Goal: Task Accomplishment & Management: Complete application form

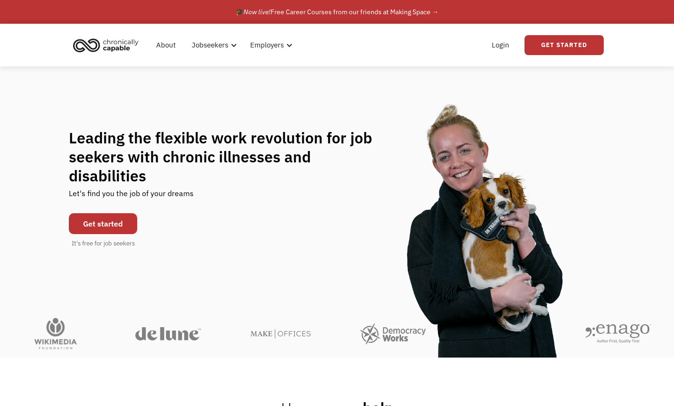
click at [126, 213] on link "Get started" at bounding box center [103, 223] width 68 height 21
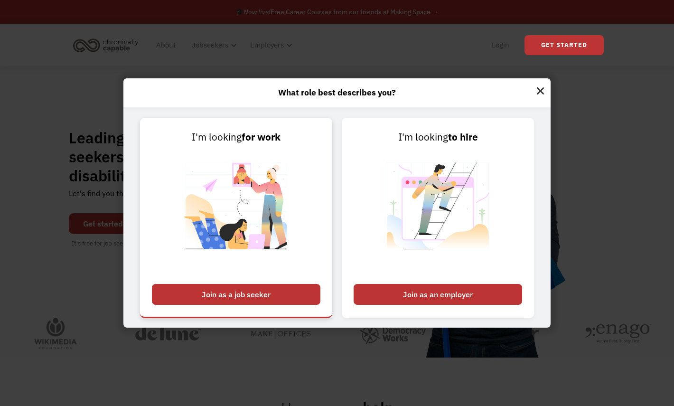
click at [275, 293] on div "Join as a job seeker" at bounding box center [236, 294] width 169 height 21
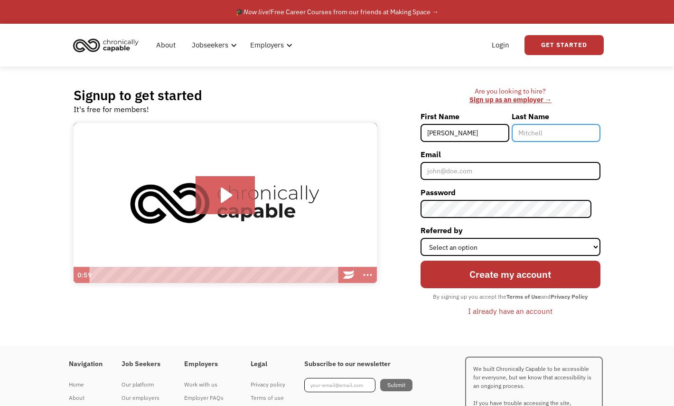
click at [569, 133] on input "Last Name" at bounding box center [556, 133] width 89 height 18
click at [489, 135] on input "Liza" at bounding box center [465, 133] width 89 height 18
type input "L"
type input "[PERSON_NAME]"
click at [577, 132] on input "Last Name" at bounding box center [556, 133] width 89 height 18
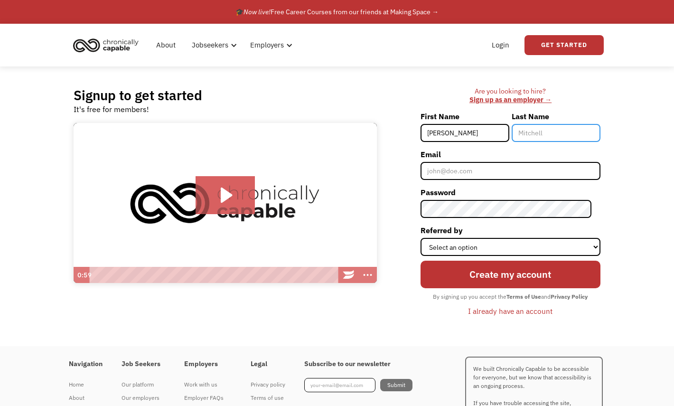
type input "N"
type input "[PERSON_NAME]"
click at [622, 235] on div "Signup to get started It's free for members! Click for sound @keyframes VOLUME_…" at bounding box center [337, 206] width 674 height 280
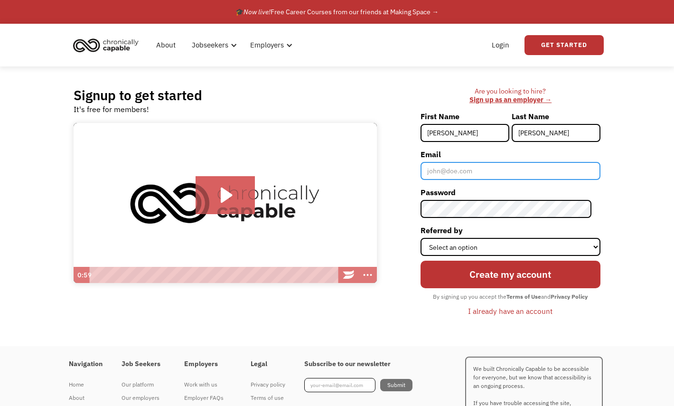
click at [455, 175] on input "Email" at bounding box center [511, 171] width 180 height 18
type input "[EMAIL_ADDRESS][DOMAIN_NAME]"
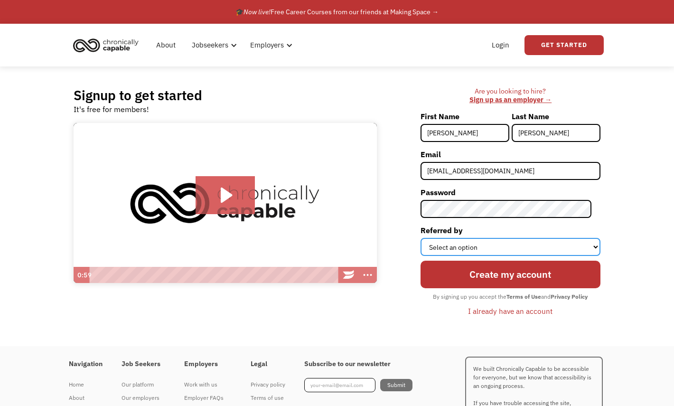
click at [487, 246] on select "Select an option Instagram Facebook Twitter Search Engine News Article Word of …" at bounding box center [511, 247] width 180 height 18
select select "Search Engine"
click at [429, 238] on select "Select an option Instagram Facebook Twitter Search Engine News Article Word of …" at bounding box center [511, 247] width 180 height 18
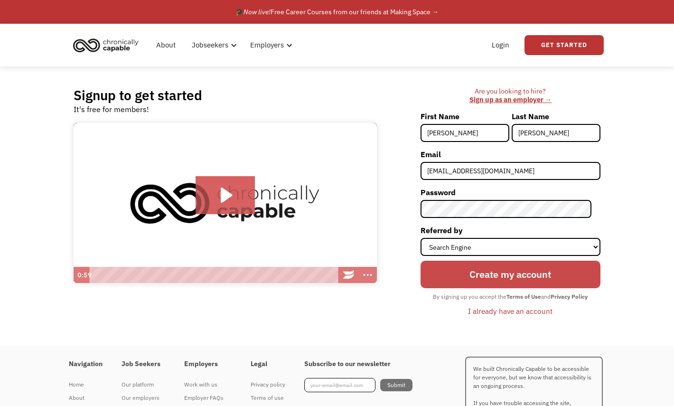
click at [491, 277] on input "Create my account" at bounding box center [511, 275] width 180 height 28
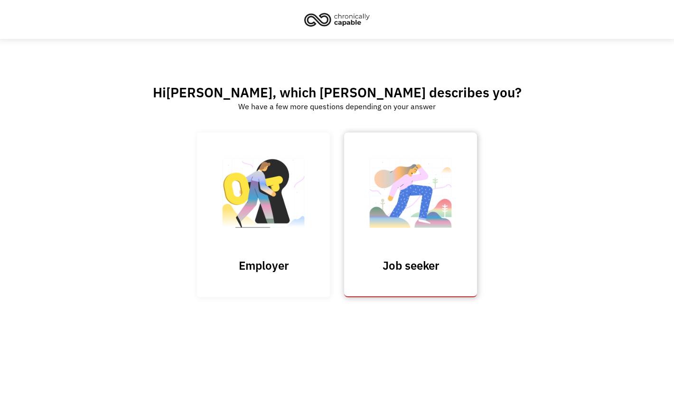
click at [404, 245] on link "Job seeker" at bounding box center [410, 214] width 133 height 165
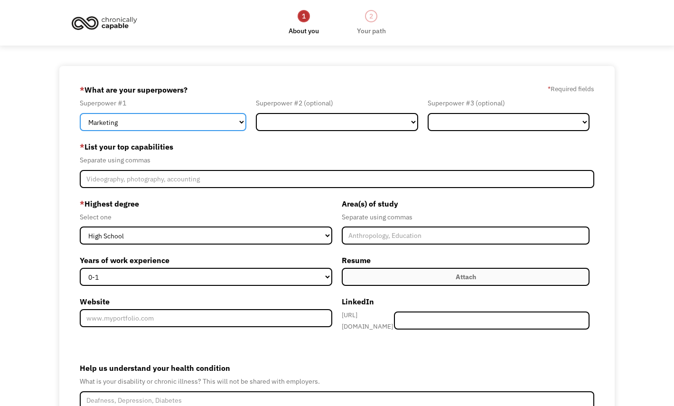
click at [178, 123] on select "Marketing Human Resources Finance Technology Operations Sales Industrial & Manu…" at bounding box center [163, 122] width 167 height 18
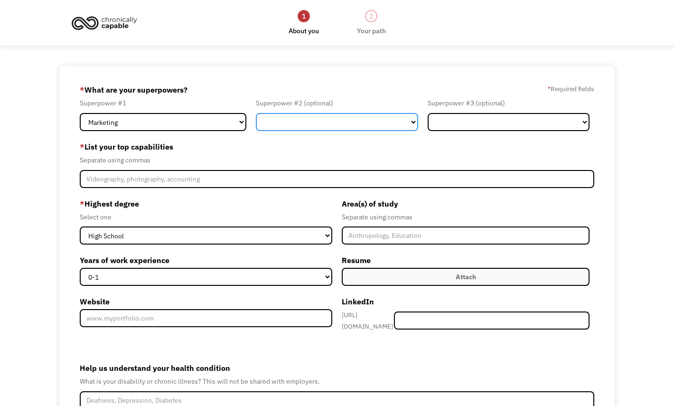
click at [274, 128] on select "Marketing Human Resources Finance Technology Operations Sales Industrial & Manu…" at bounding box center [337, 122] width 162 height 18
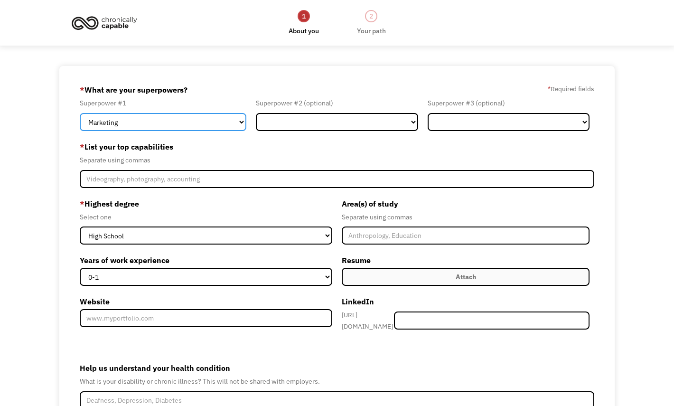
click at [191, 123] on select "Marketing Human Resources Finance Technology Operations Sales Industrial & Manu…" at bounding box center [163, 122] width 167 height 18
select select "Design"
click at [80, 113] on select "Marketing Human Resources Finance Technology Operations Sales Industrial & Manu…" at bounding box center [163, 122] width 167 height 18
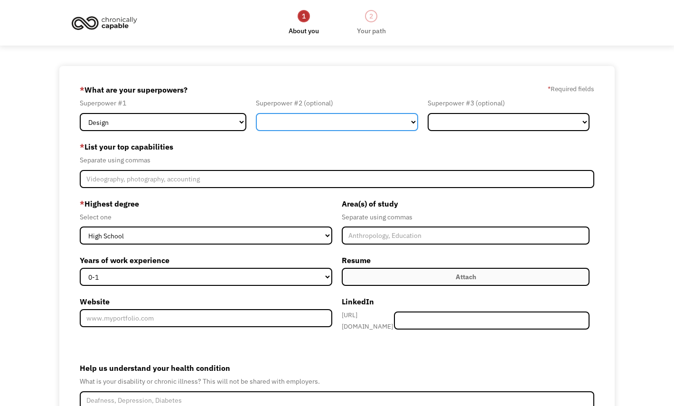
click at [274, 128] on select "Marketing Human Resources Finance Technology Operations Sales Industrial & Manu…" at bounding box center [337, 122] width 162 height 18
click at [256, 113] on select "Marketing Human Resources Finance Technology Operations Sales Industrial & Manu…" at bounding box center [337, 122] width 162 height 18
click at [300, 126] on select "Marketing Human Resources Finance Technology Operations Sales Industrial & Manu…" at bounding box center [337, 122] width 162 height 18
select select "Communications & Public Relations"
click at [256, 113] on select "Marketing Human Resources Finance Technology Operations Sales Industrial & Manu…" at bounding box center [337, 122] width 162 height 18
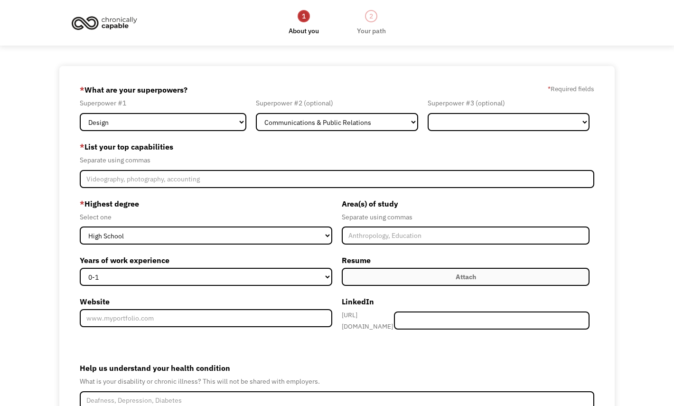
click at [248, 140] on label "* List your top capabilities" at bounding box center [337, 146] width 515 height 15
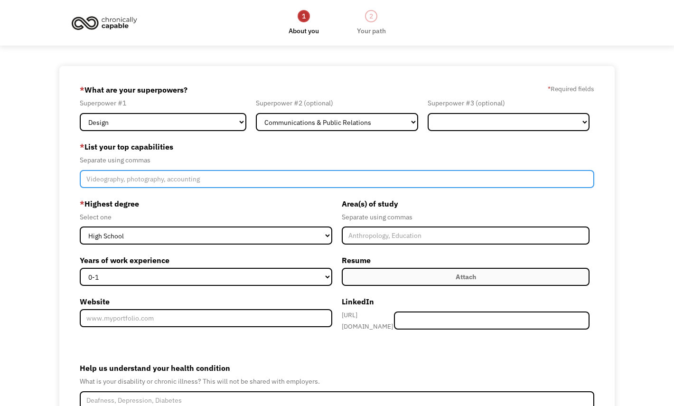
click at [216, 181] on input "Member-Create-Step1" at bounding box center [337, 179] width 515 height 18
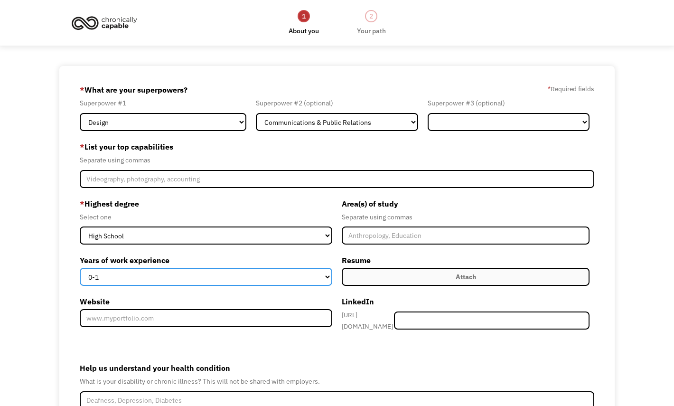
click at [240, 273] on select "0-1 2-4 5-10 11-15 15+" at bounding box center [206, 277] width 253 height 18
select select "2-4"
click at [80, 268] on select "0-1 2-4 5-10 11-15 15+" at bounding box center [206, 277] width 253 height 18
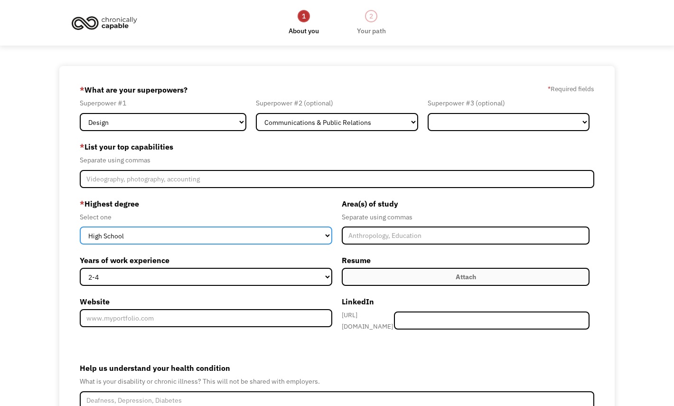
click at [238, 233] on select "High School Associates Bachelors Master's PhD" at bounding box center [206, 236] width 253 height 18
click at [80, 227] on select "High School Associates Bachelors Master's PhD" at bounding box center [206, 236] width 253 height 18
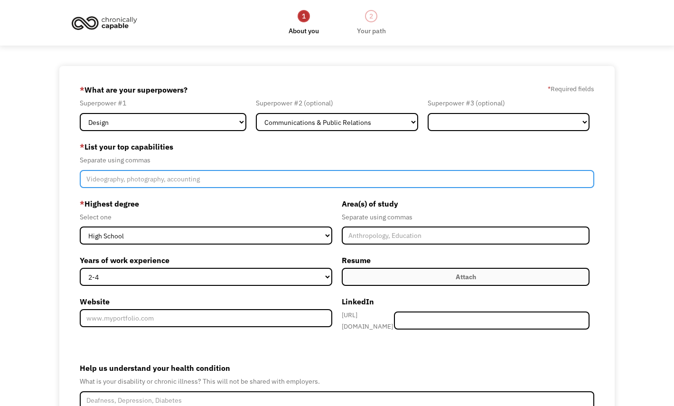
click at [217, 179] on input "Member-Create-Step1" at bounding box center [337, 179] width 515 height 18
type input "writing, photography, teaching, video editing, piano, painting"
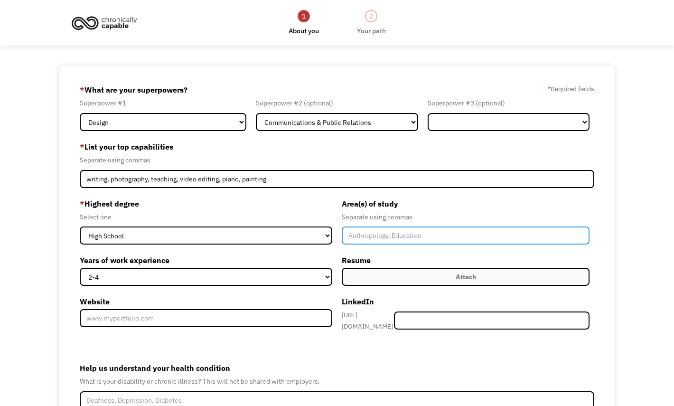
click at [369, 242] on input "Member-Create-Step1" at bounding box center [466, 236] width 248 height 18
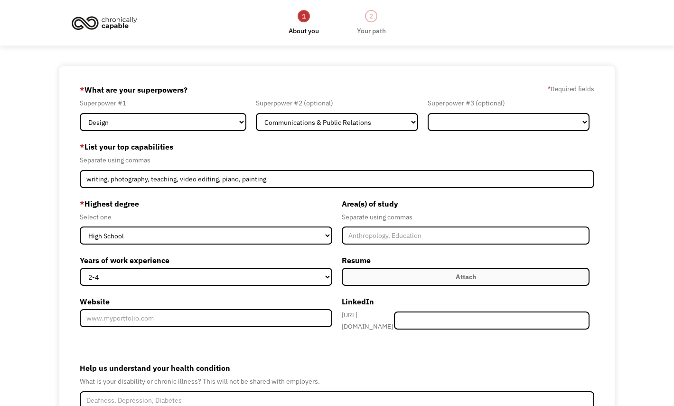
click at [381, 330] on div "Area(s) of study Separate using commas Resume Attach Uploading... fileuploaded.…" at bounding box center [465, 268] width 257 height 144
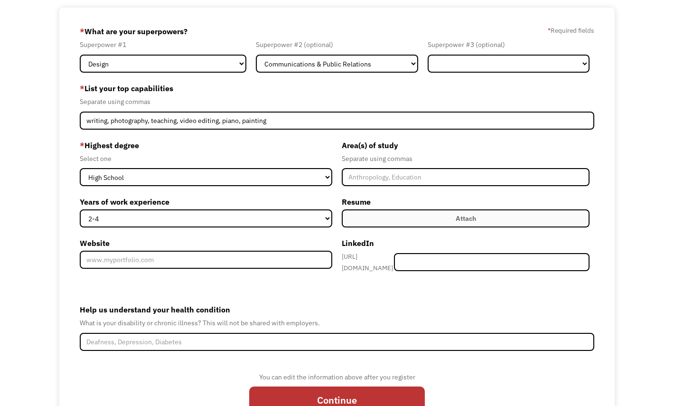
scroll to position [107, 0]
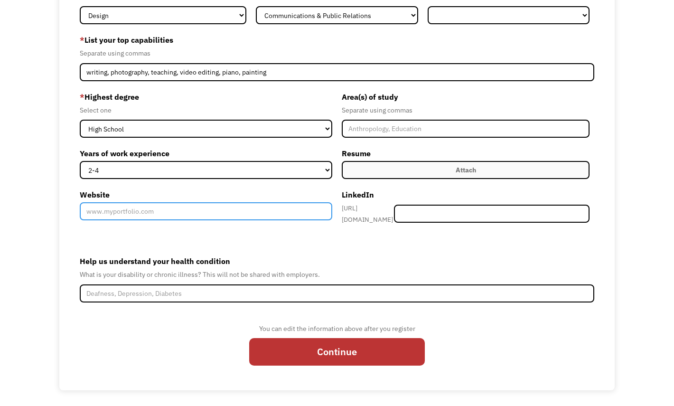
click at [204, 216] on input "Website" at bounding box center [206, 211] width 253 height 18
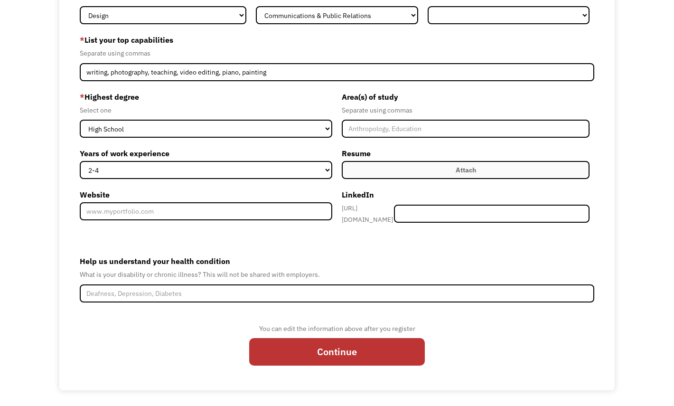
click at [416, 170] on label "Attach" at bounding box center [466, 170] width 248 height 18
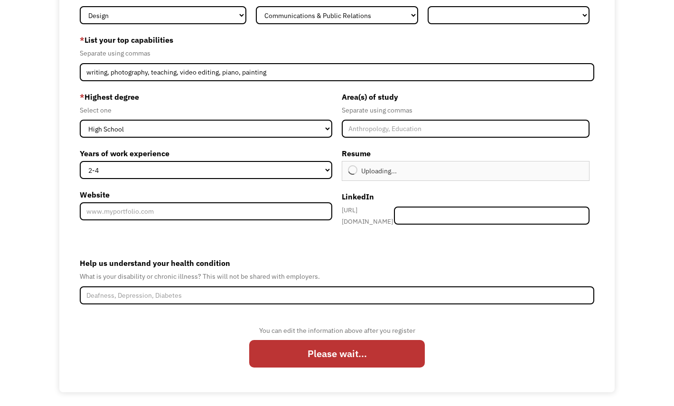
type input "Continue"
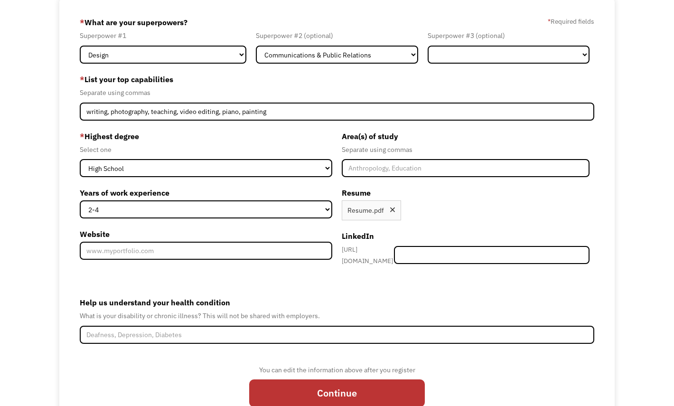
scroll to position [109, 0]
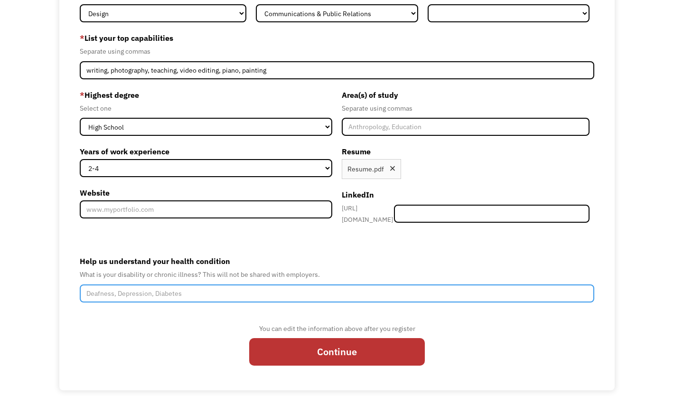
click at [247, 289] on input "Help us understand your health condition" at bounding box center [337, 293] width 515 height 18
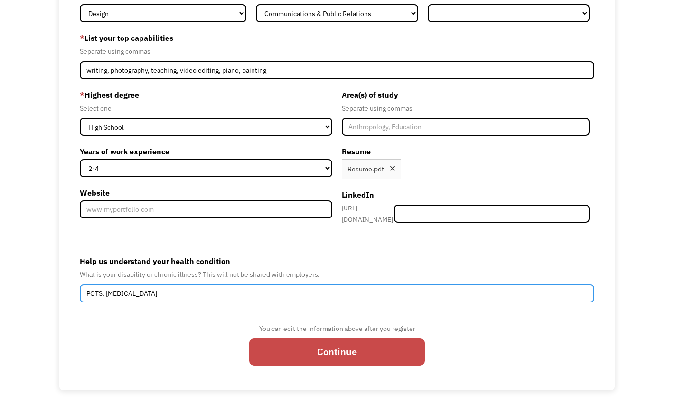
type input "POTS, bipolar disorder"
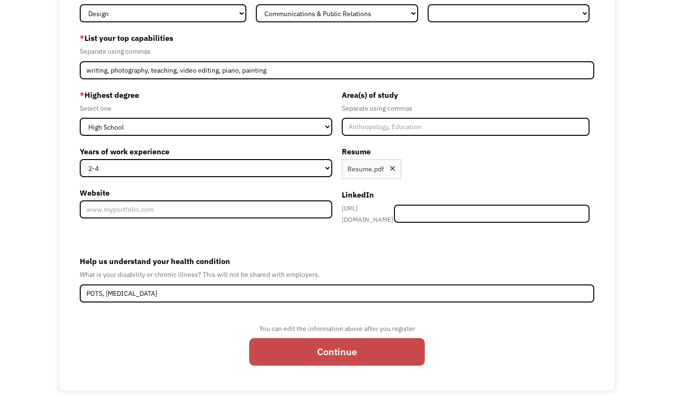
click at [284, 341] on input "Continue" at bounding box center [337, 352] width 176 height 28
type input "Please wait..."
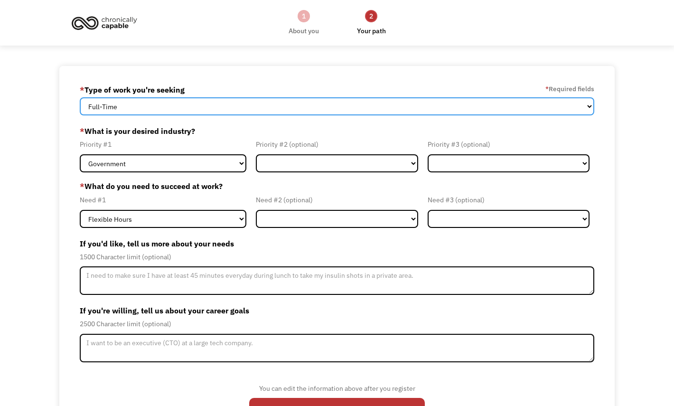
click at [221, 114] on select "Full-Time Part-Time Both Full-Time and Part-Time" at bounding box center [337, 106] width 515 height 18
select select "part-time"
click at [80, 97] on select "Full-Time Part-Time Both Full-Time and Part-Time" at bounding box center [337, 106] width 515 height 18
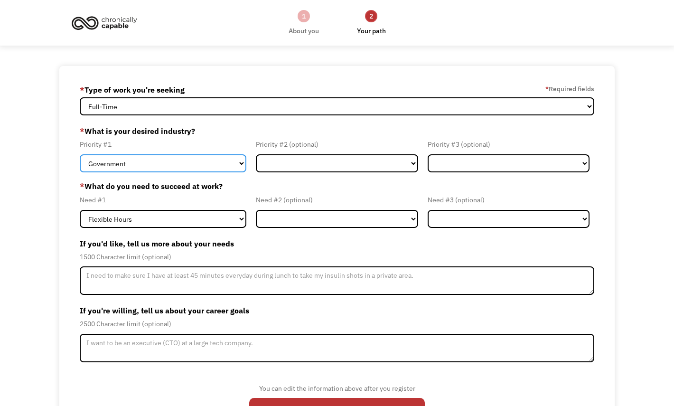
click at [222, 168] on select "Government Finance & Insurance Health & Social Care Tech & Engineering Creative…" at bounding box center [163, 163] width 167 height 18
select select "Creative & Design"
click at [80, 154] on select "Government Finance & Insurance Health & Social Care Tech & Engineering Creative…" at bounding box center [163, 163] width 167 height 18
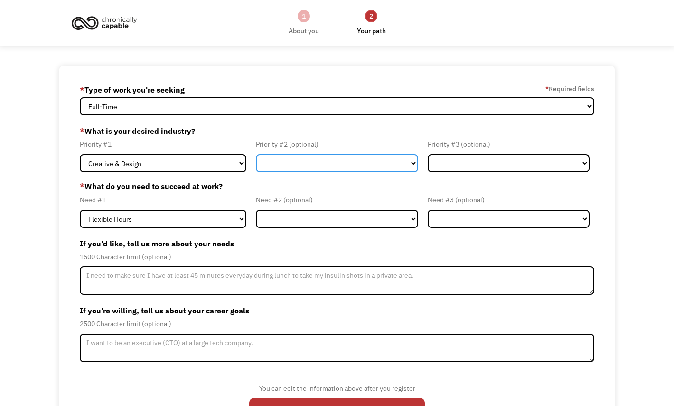
click at [283, 169] on select "Government Finance & Insurance Health & Social Care Tech & Engineering Creative…" at bounding box center [337, 163] width 162 height 18
select select "Education"
click at [256, 154] on select "Government Finance & Insurance Health & Social Care Tech & Engineering Creative…" at bounding box center [337, 163] width 162 height 18
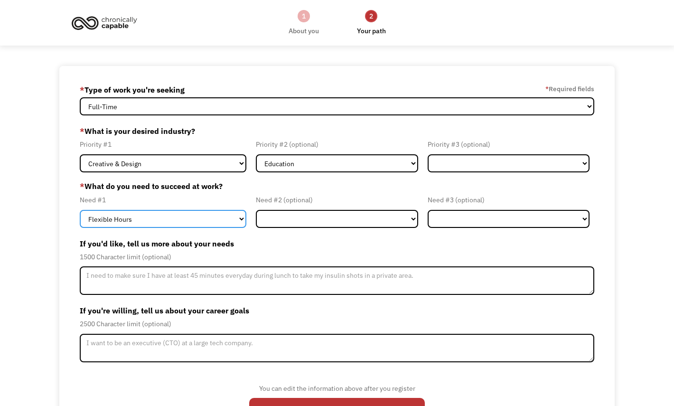
click at [217, 220] on select "Flexible Hours Remote Work Service Animal On-site Accommodations Visual Support…" at bounding box center [163, 219] width 167 height 18
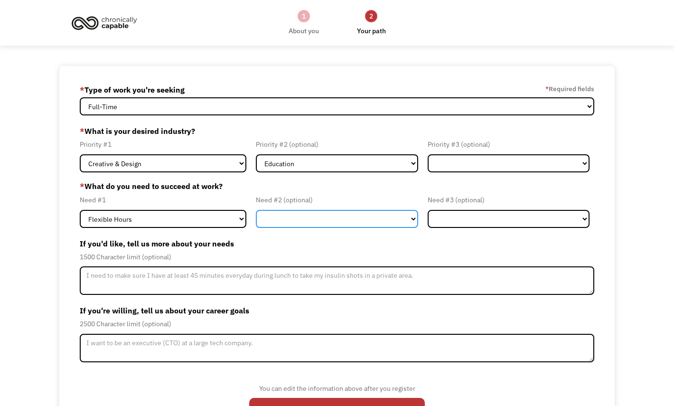
click at [291, 221] on select "Flexible Hours Remote Work Service Animal On-site Accommodations Visual Support…" at bounding box center [337, 219] width 162 height 18
select select "Remote Work"
click at [256, 210] on select "Flexible Hours Remote Work Service Animal On-site Accommodations Visual Support…" at bounding box center [337, 219] width 162 height 18
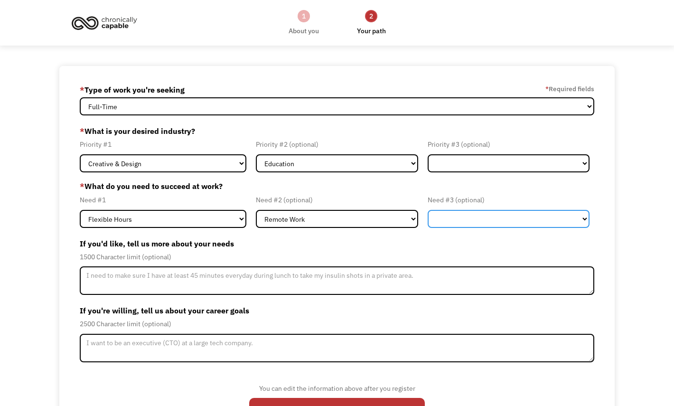
click at [444, 221] on select "Flexible Hours Remote Work Service Animal On-site Accommodations Visual Support…" at bounding box center [509, 219] width 162 height 18
select select "Other"
click at [428, 210] on select "Flexible Hours Remote Work Service Animal On-site Accommodations Visual Support…" at bounding box center [509, 219] width 162 height 18
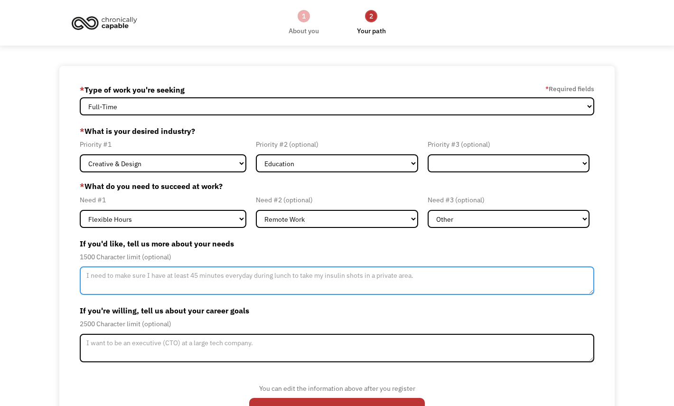
click at [279, 285] on textarea "Member-Update-Form-Step2" at bounding box center [337, 280] width 515 height 28
type textarea "I"
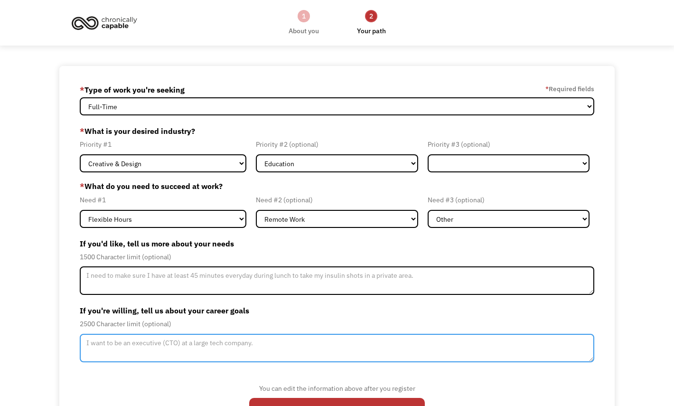
click at [227, 353] on textarea "Member-Update-Form-Step2" at bounding box center [337, 348] width 515 height 28
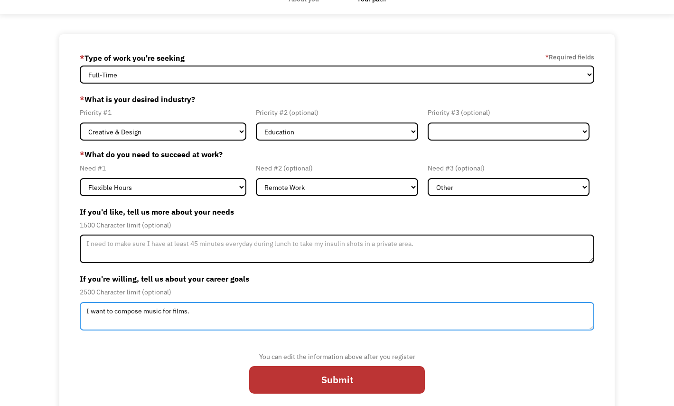
scroll to position [43, 0]
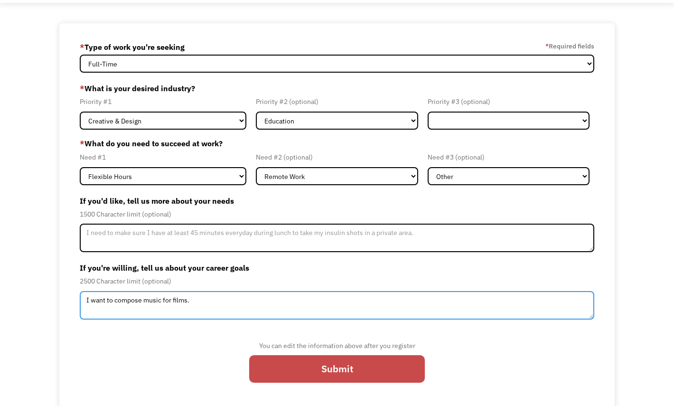
type textarea "I want to compose music for films."
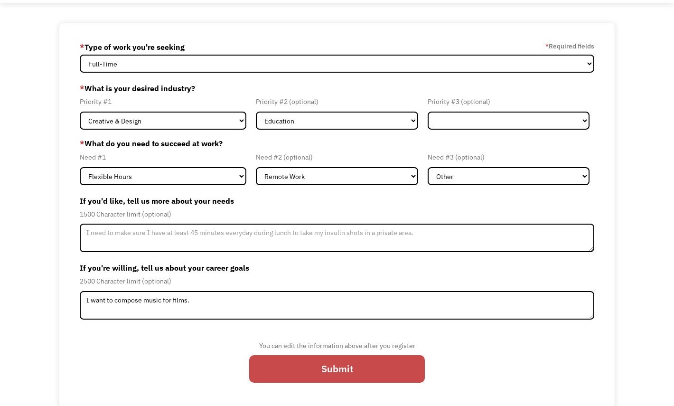
click at [275, 367] on input "Submit" at bounding box center [337, 369] width 176 height 28
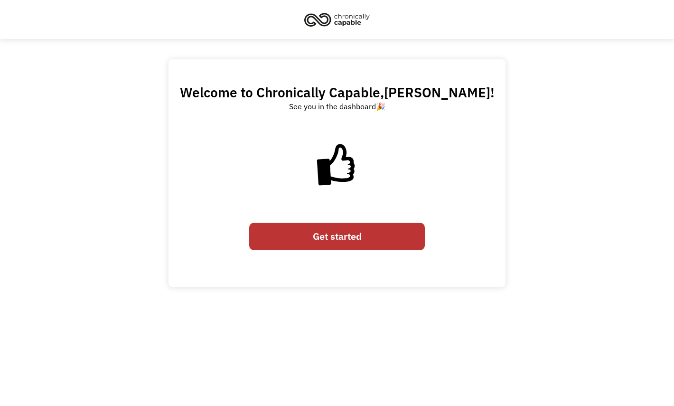
click at [319, 234] on link "Get started" at bounding box center [337, 237] width 176 height 28
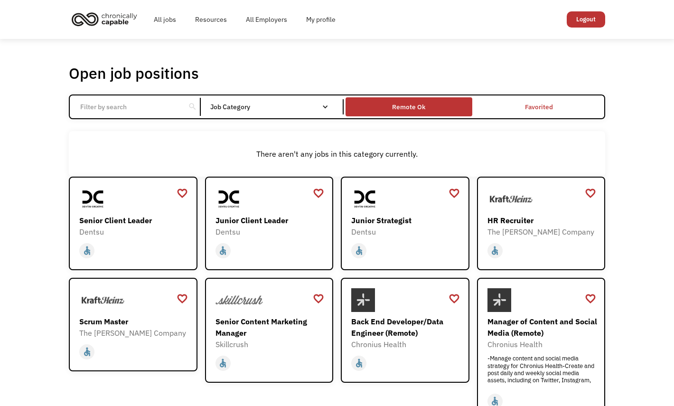
click at [422, 102] on div "Remote Ok" at bounding box center [408, 106] width 33 height 11
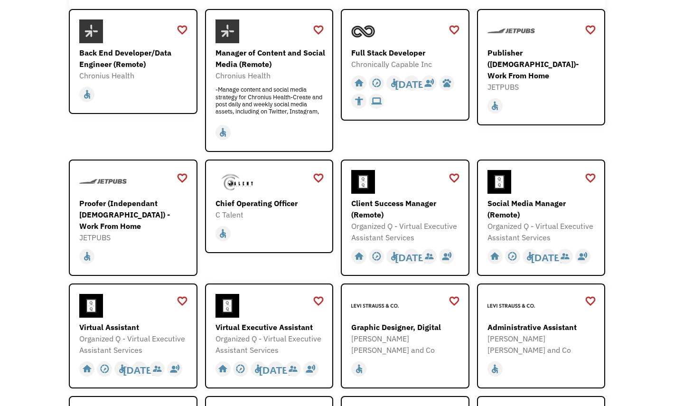
scroll to position [299, 0]
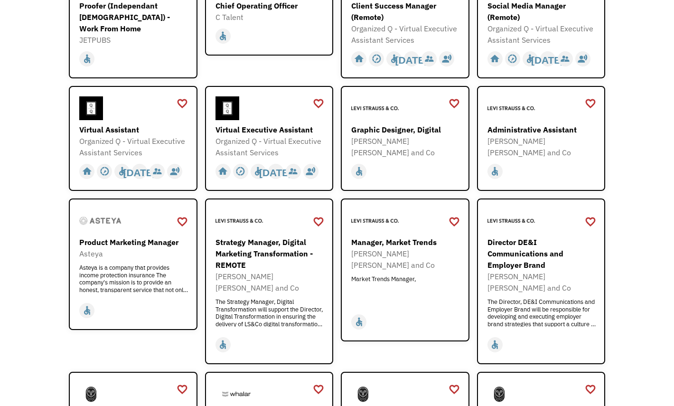
scroll to position [365, 0]
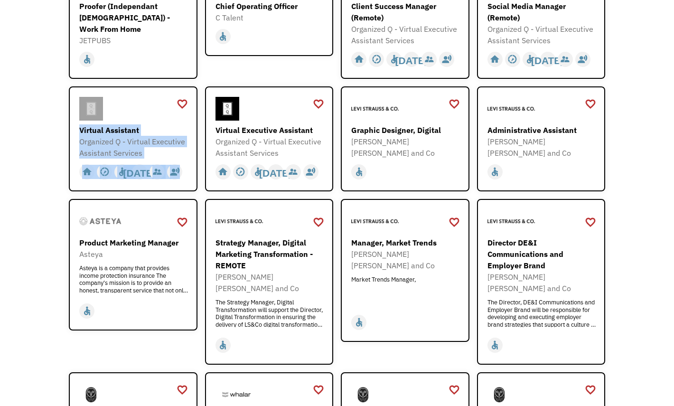
click at [631, 302] on div "Open job positions You have X liked items Search search Filter by category Admi…" at bounding box center [337, 410] width 674 height 1473
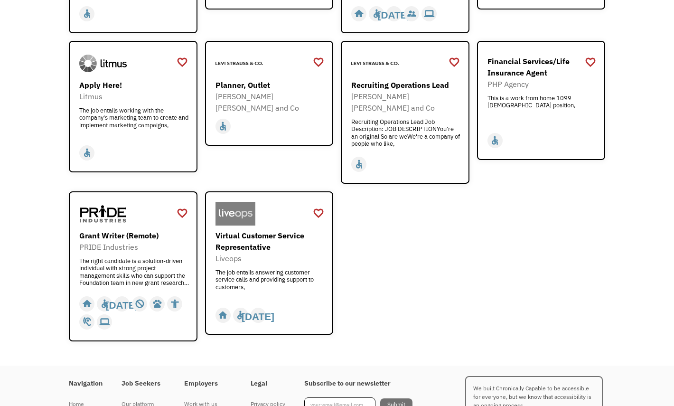
scroll to position [1175, 0]
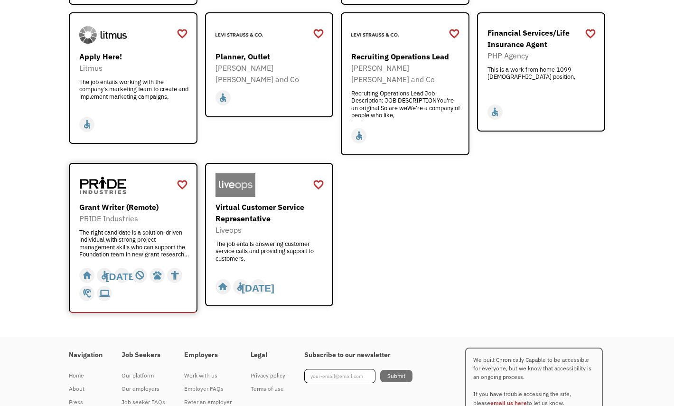
click at [150, 229] on div "The right candidate is a solution-driven individual with strong project managem…" at bounding box center [134, 243] width 110 height 28
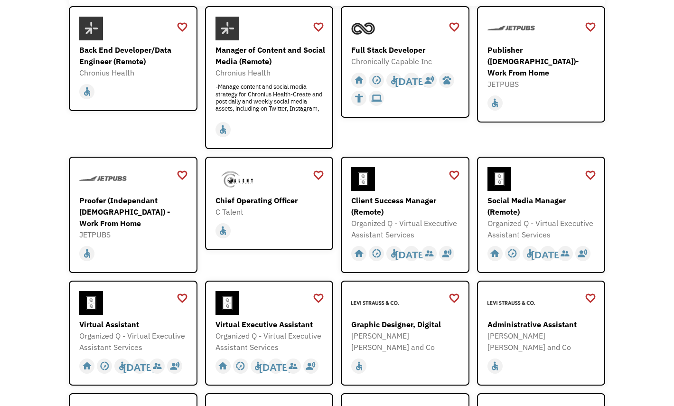
scroll to position [0, 0]
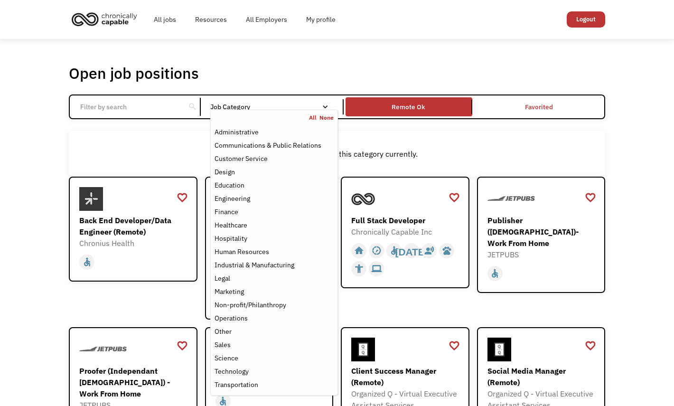
click at [299, 106] on div "Job Category" at bounding box center [274, 107] width 128 height 7
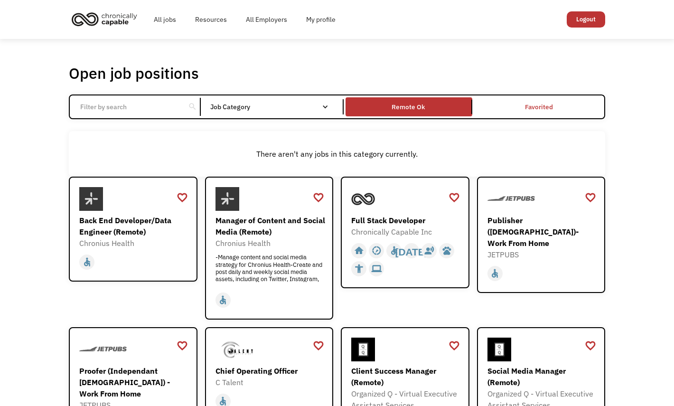
click at [299, 106] on div "Job Category" at bounding box center [274, 107] width 128 height 7
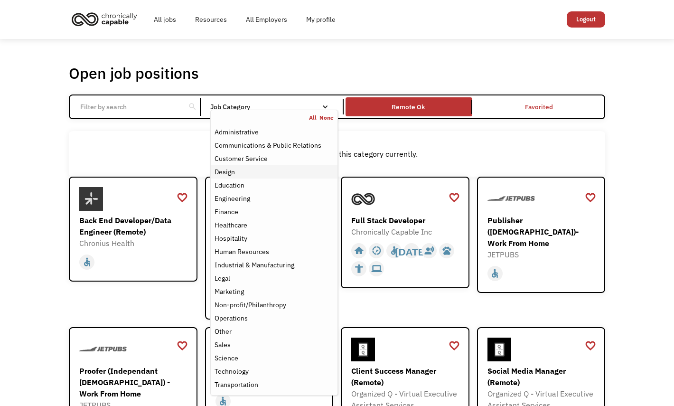
click at [293, 169] on div "Design" at bounding box center [274, 171] width 119 height 11
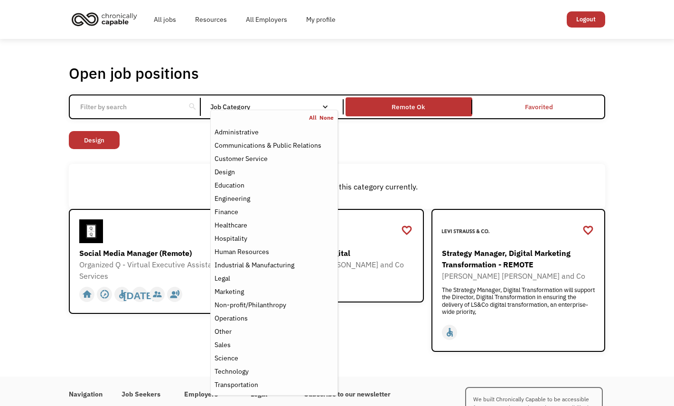
click at [367, 161] on div "Open job positions You have X liked items Search search Filter by category Admi…" at bounding box center [337, 208] width 537 height 289
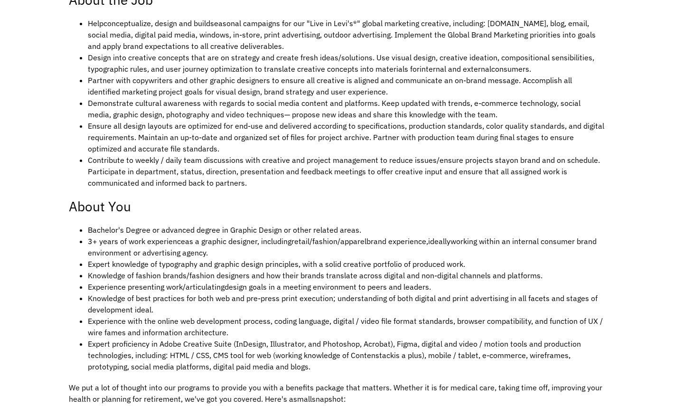
scroll to position [436, 0]
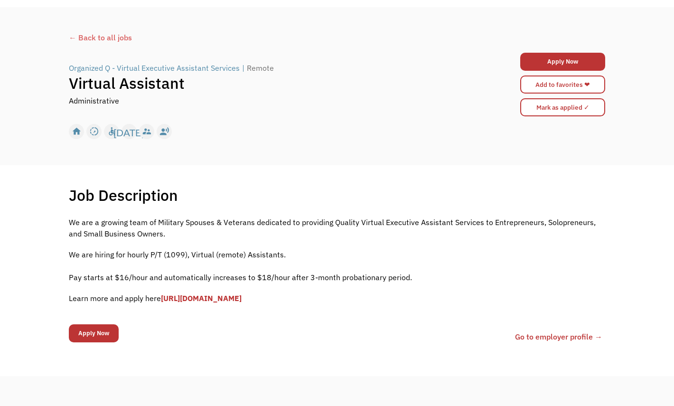
scroll to position [30, 0]
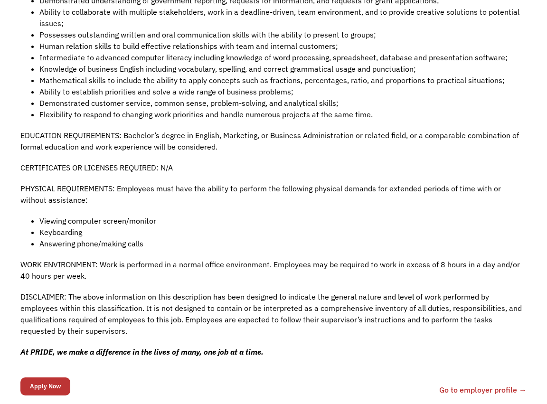
scroll to position [749, 0]
